Goal: Transaction & Acquisition: Register for event/course

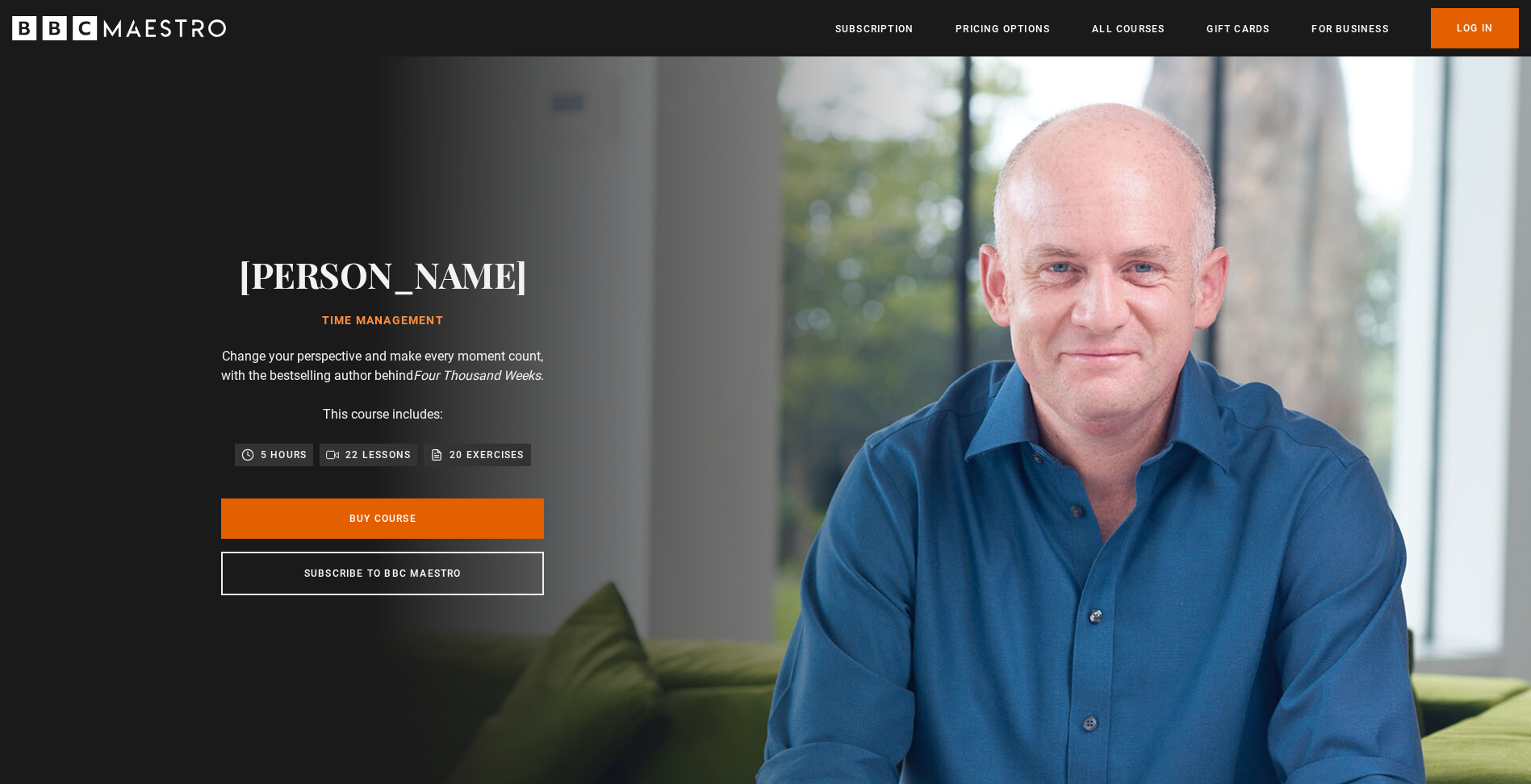
click at [368, 462] on p "22 lessons" at bounding box center [378, 455] width 65 height 16
click at [273, 463] on p "5 hours" at bounding box center [283, 455] width 46 height 16
click at [475, 463] on p "20 exercises" at bounding box center [487, 455] width 74 height 16
click at [377, 528] on link "Buy Course" at bounding box center [383, 519] width 323 height 40
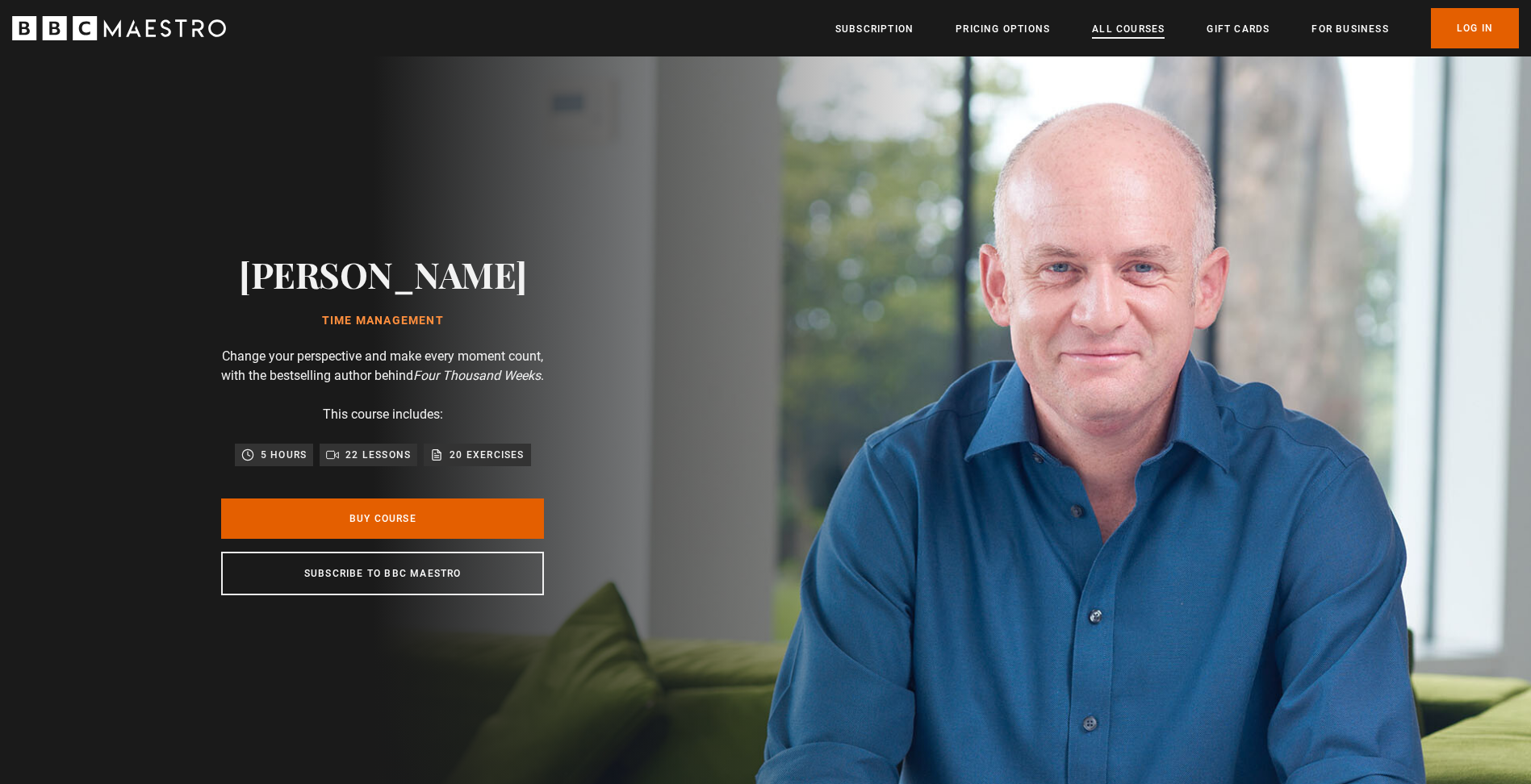
click at [1147, 27] on link "All Courses" at bounding box center [1128, 29] width 73 height 16
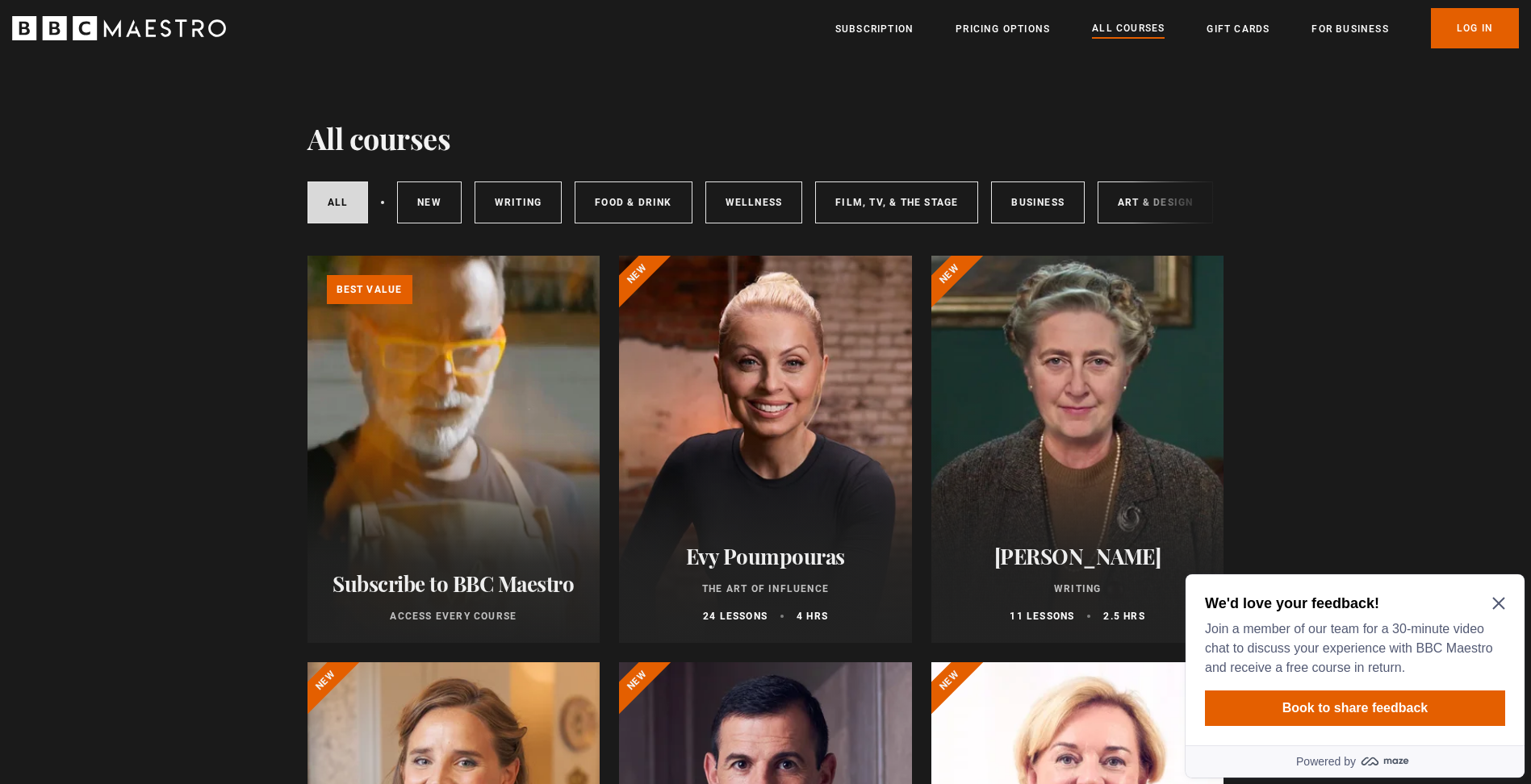
click at [1498, 603] on icon "Close Maze Prompt" at bounding box center [1498, 603] width 12 height 12
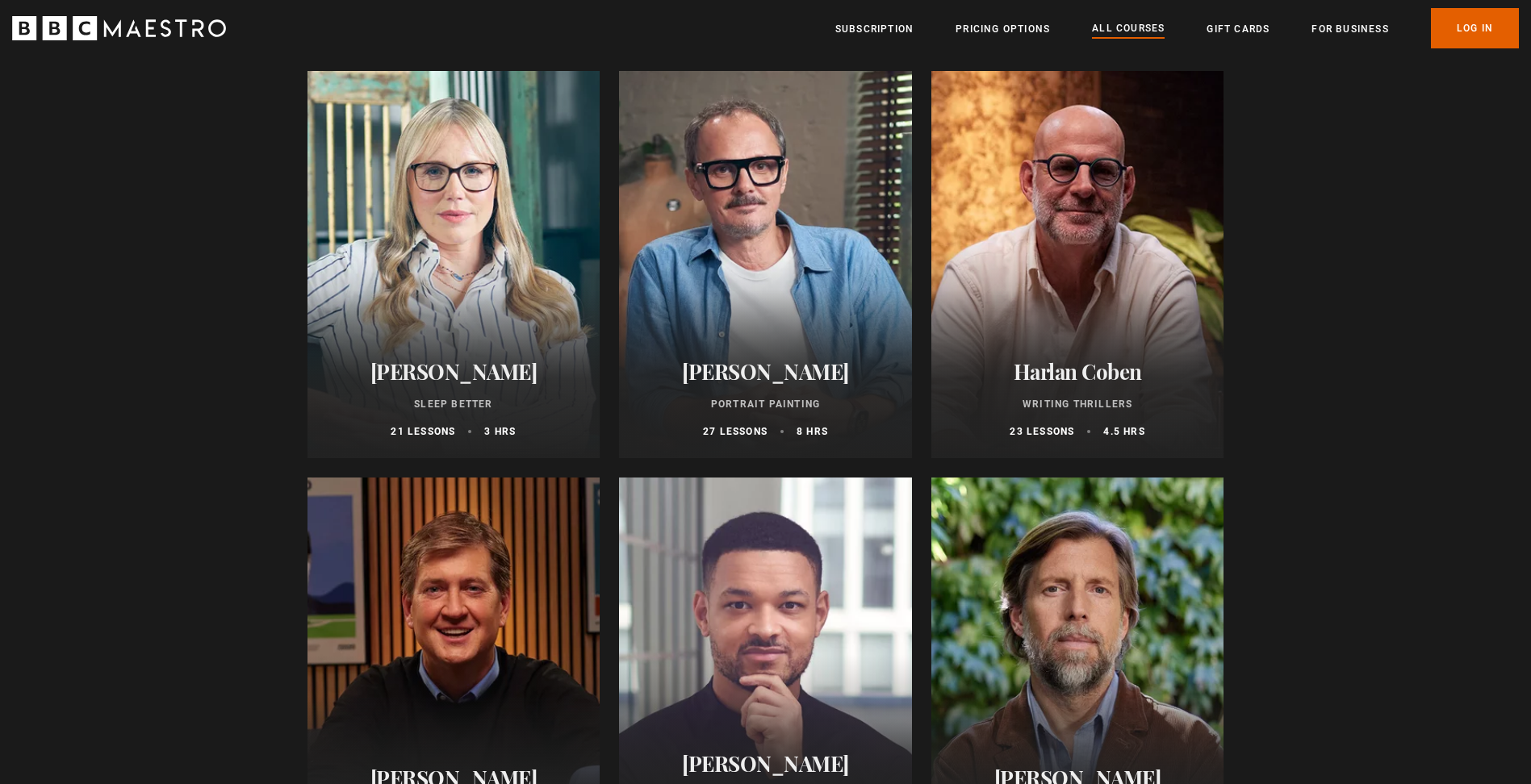
scroll to position [1413, 0]
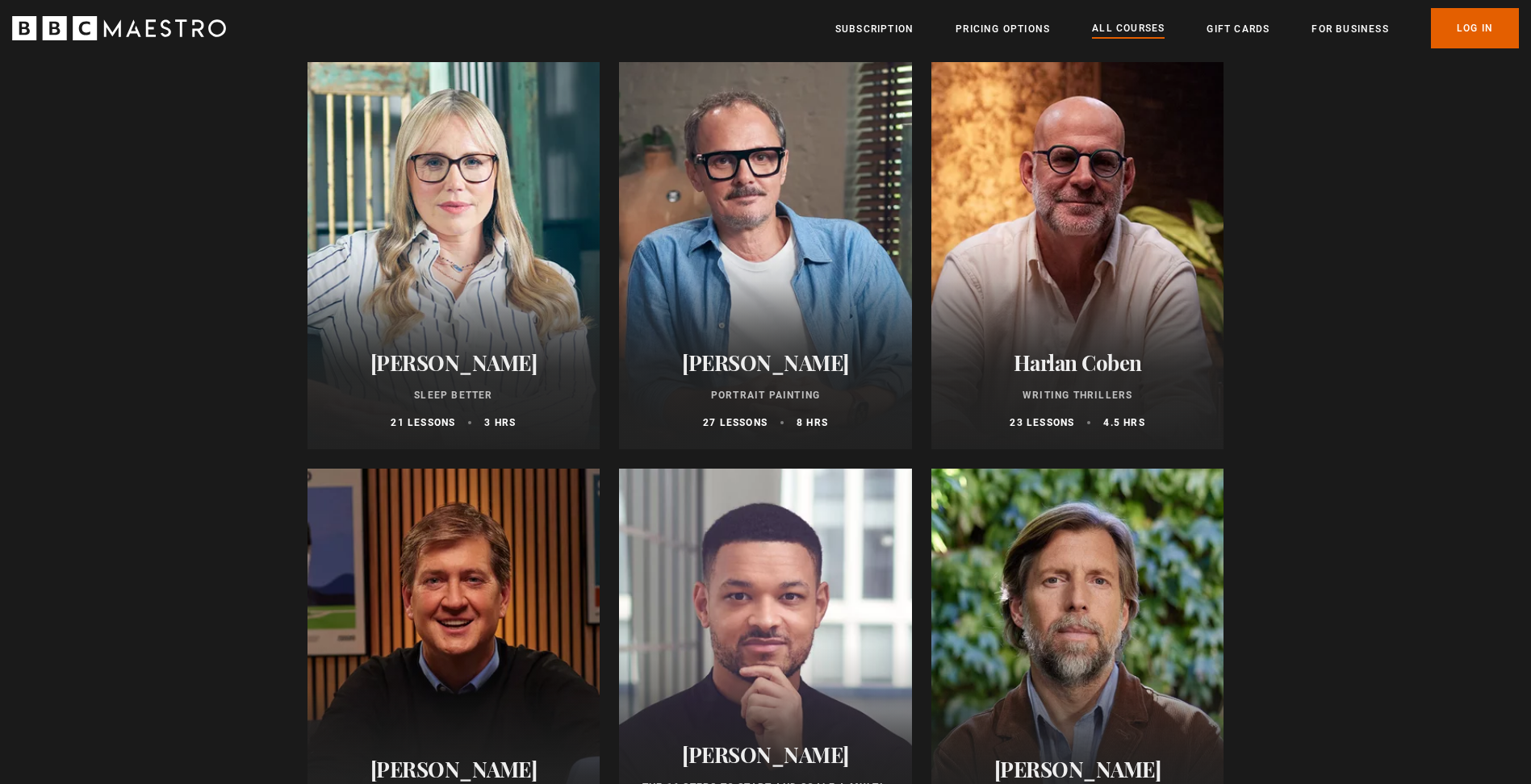
click at [1082, 328] on div at bounding box center [1077, 256] width 293 height 387
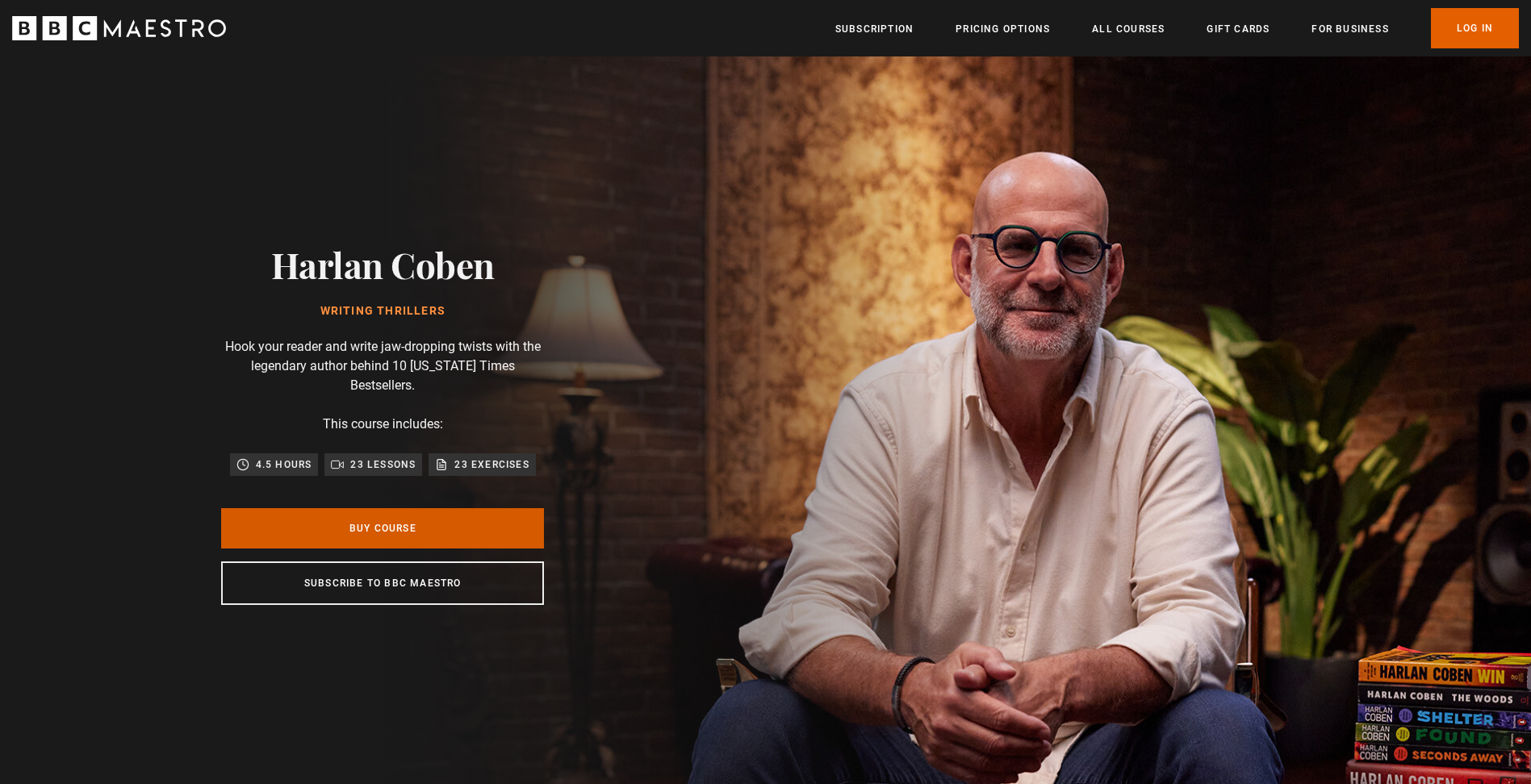
click at [390, 526] on link "Buy Course" at bounding box center [383, 528] width 323 height 40
